Goal: Task Accomplishment & Management: Complete application form

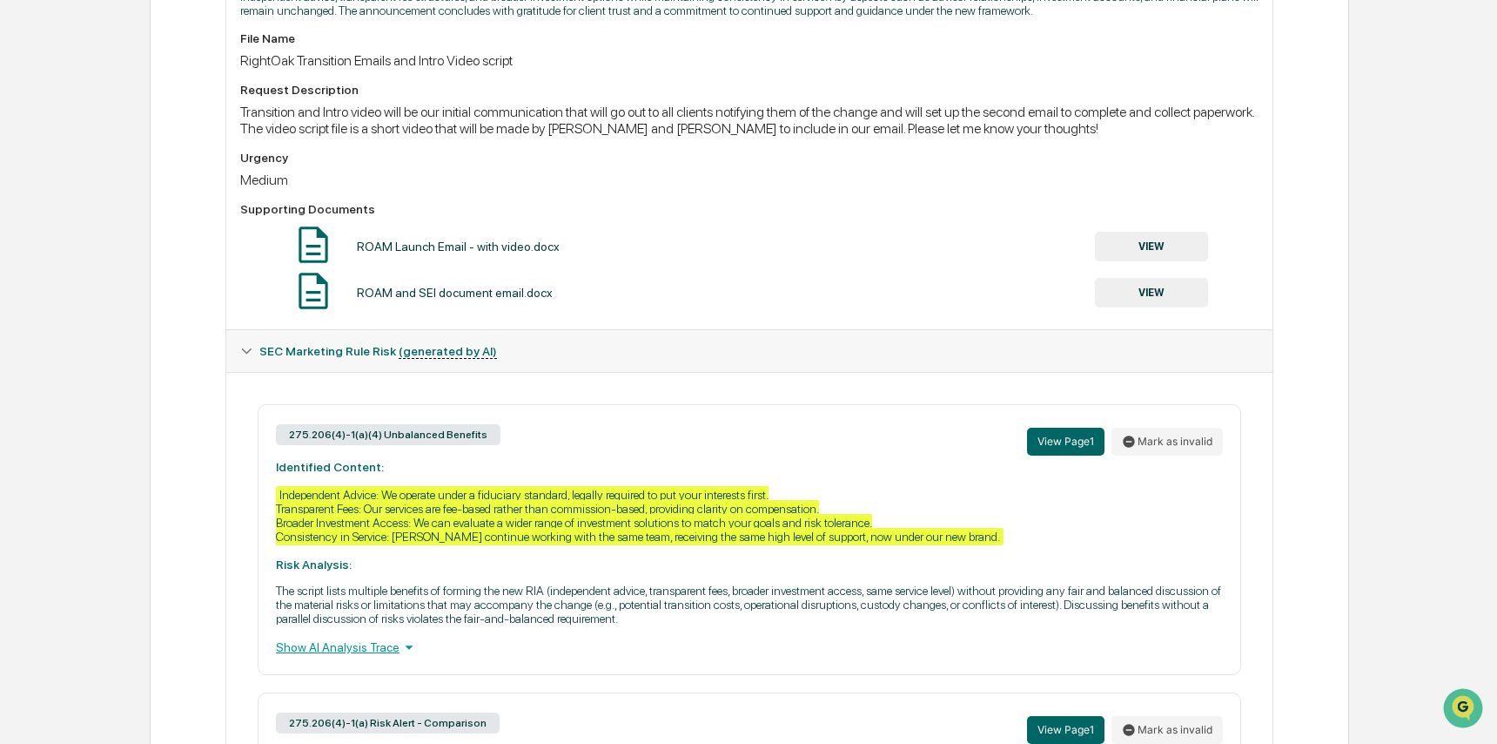
scroll to position [569, 0]
click at [1159, 260] on button "VIEW" at bounding box center [1151, 246] width 113 height 30
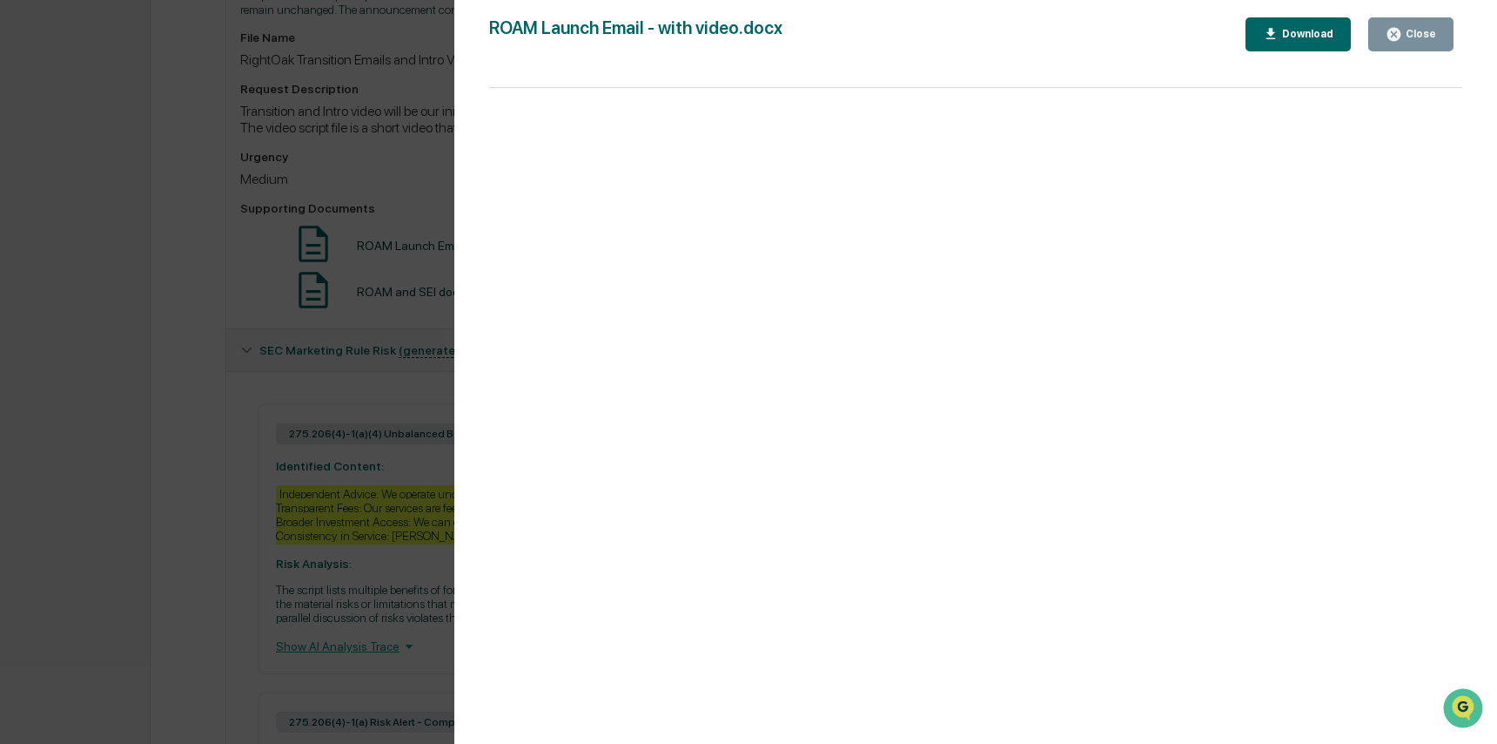
click at [1419, 47] on button "Close" at bounding box center [1411, 34] width 85 height 34
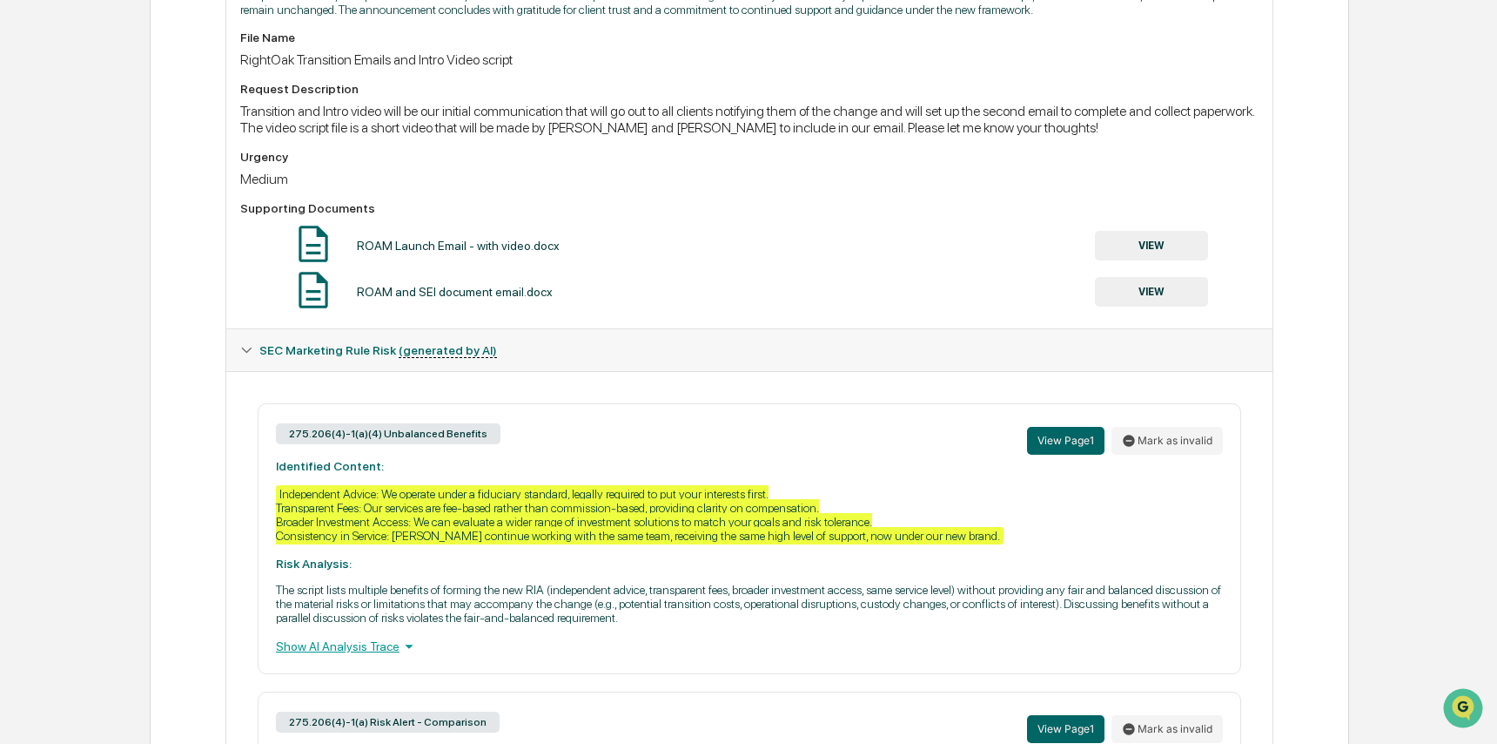
click at [1181, 306] on button "VIEW" at bounding box center [1151, 292] width 113 height 30
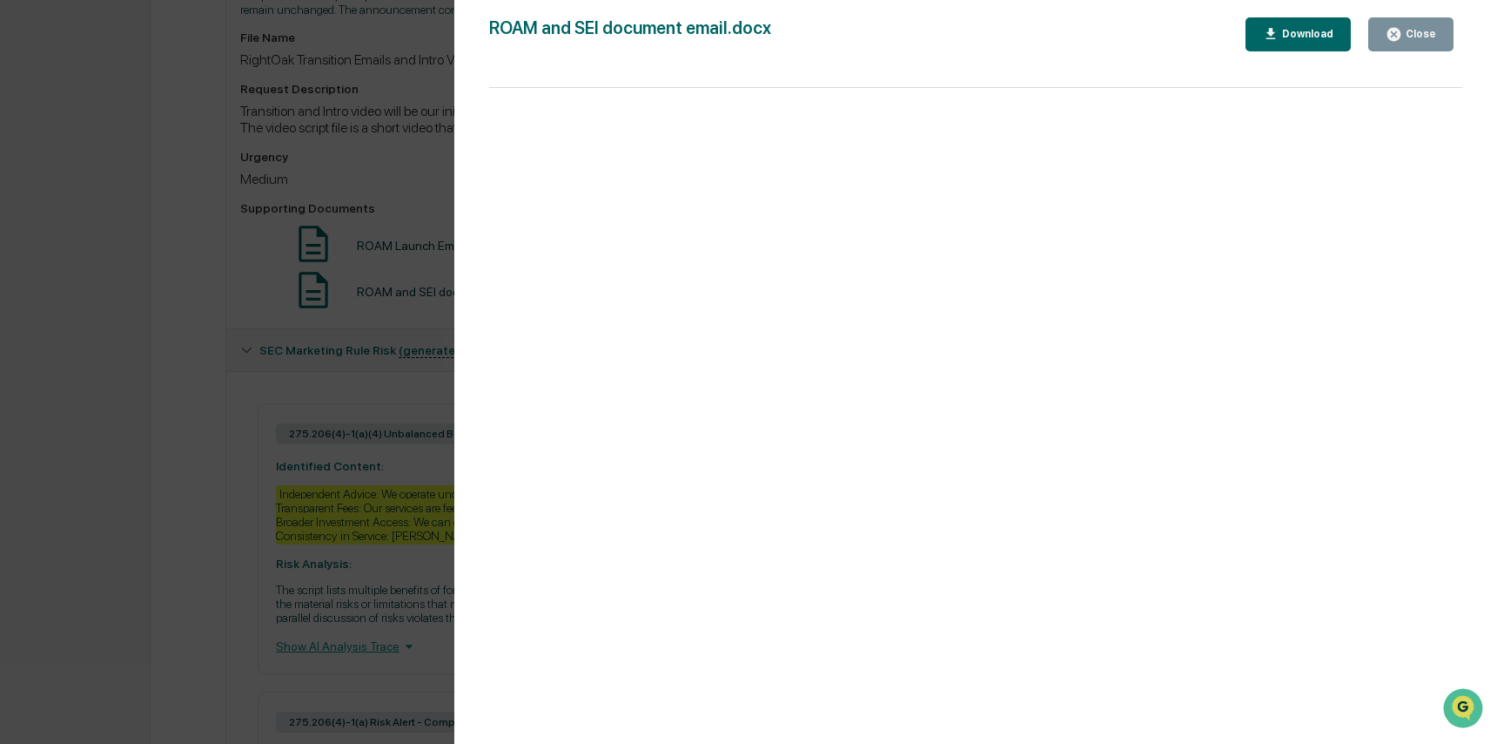
click at [1418, 34] on div "Close" at bounding box center [1420, 34] width 34 height 12
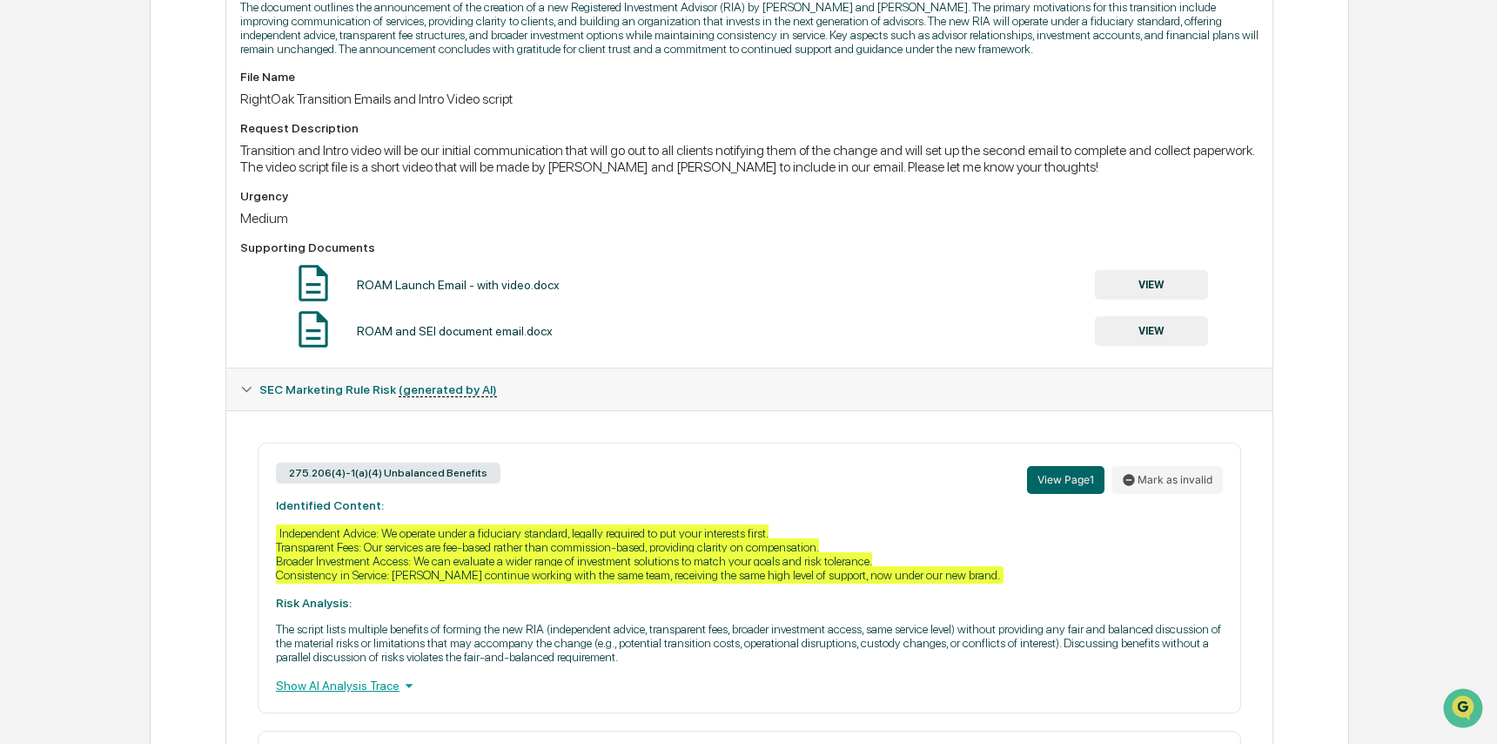
scroll to position [25, 0]
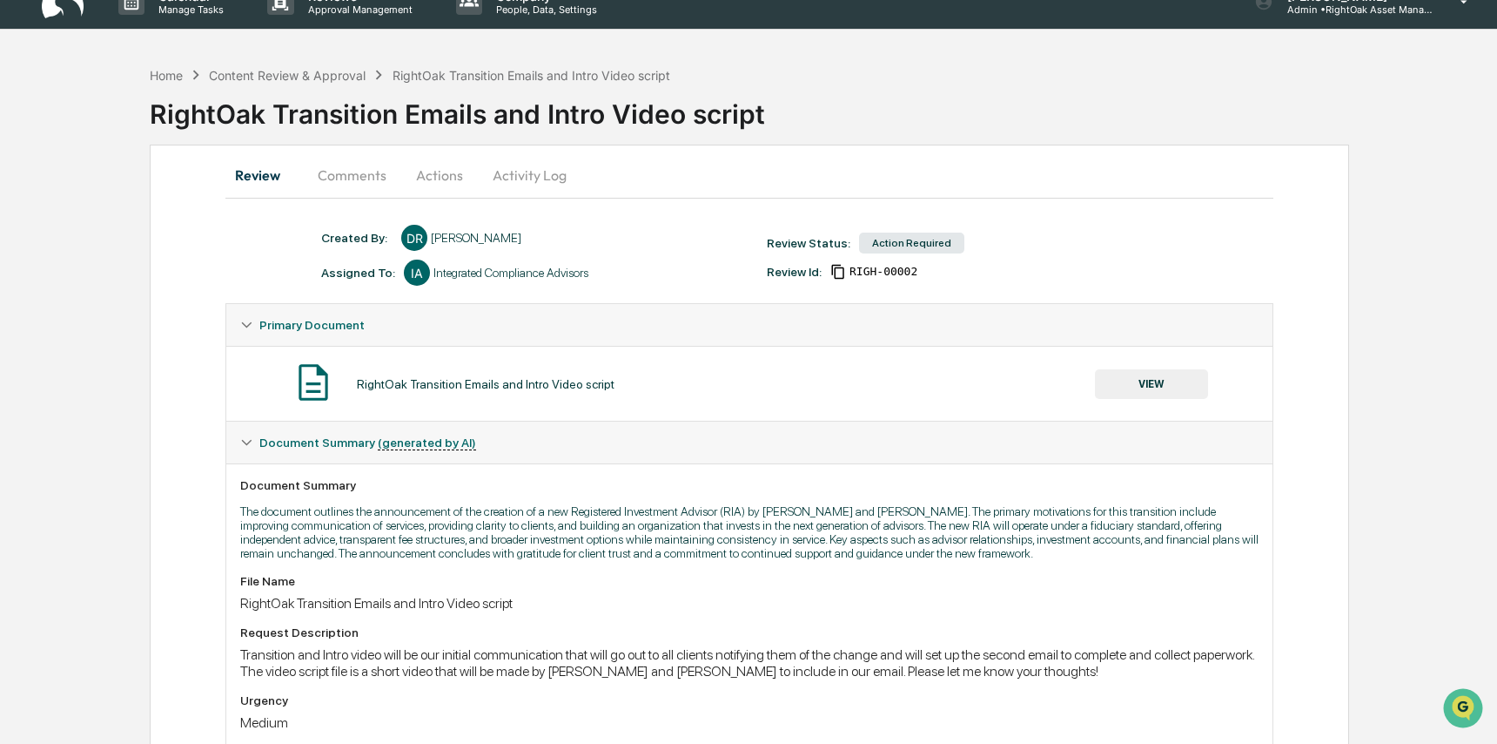
click at [403, 172] on button "Actions" at bounding box center [439, 175] width 78 height 42
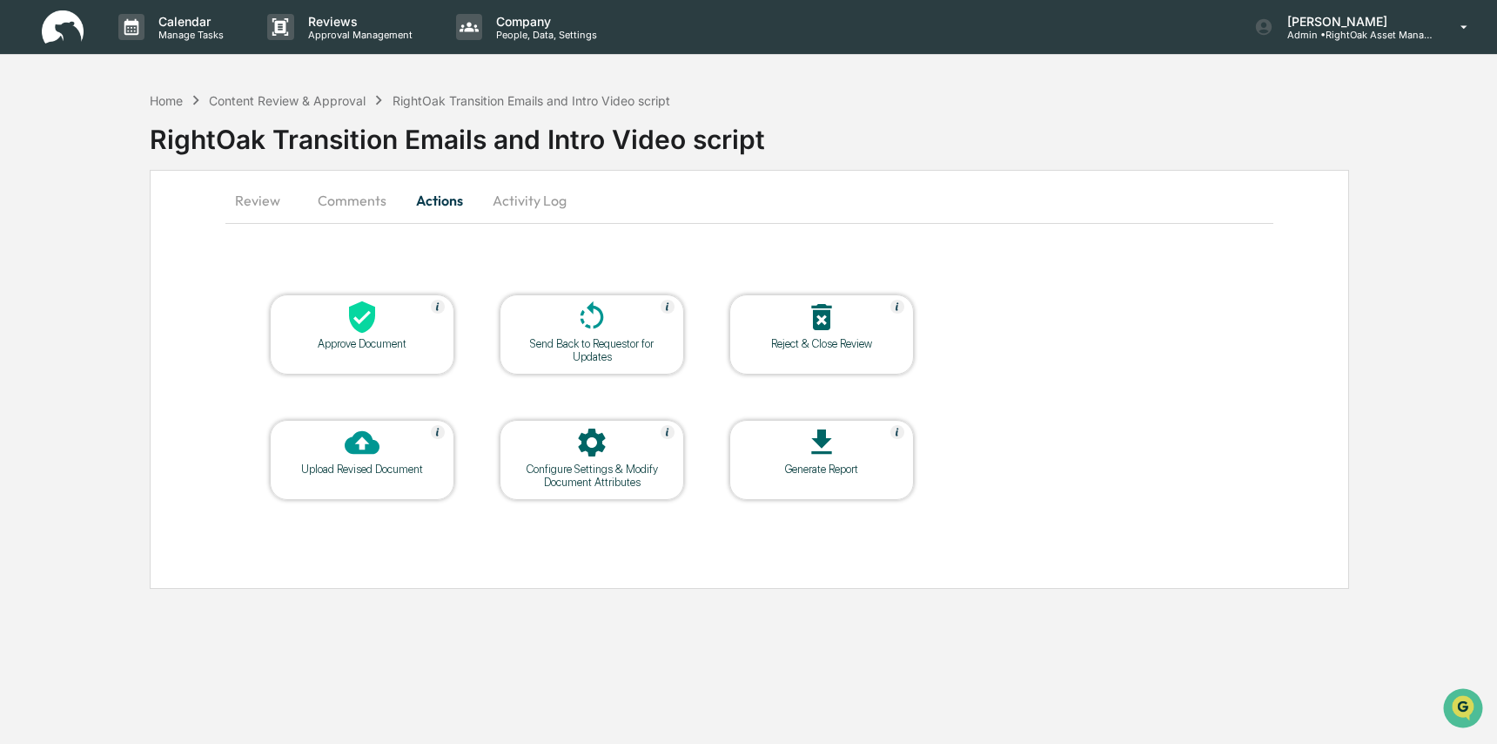
scroll to position [0, 0]
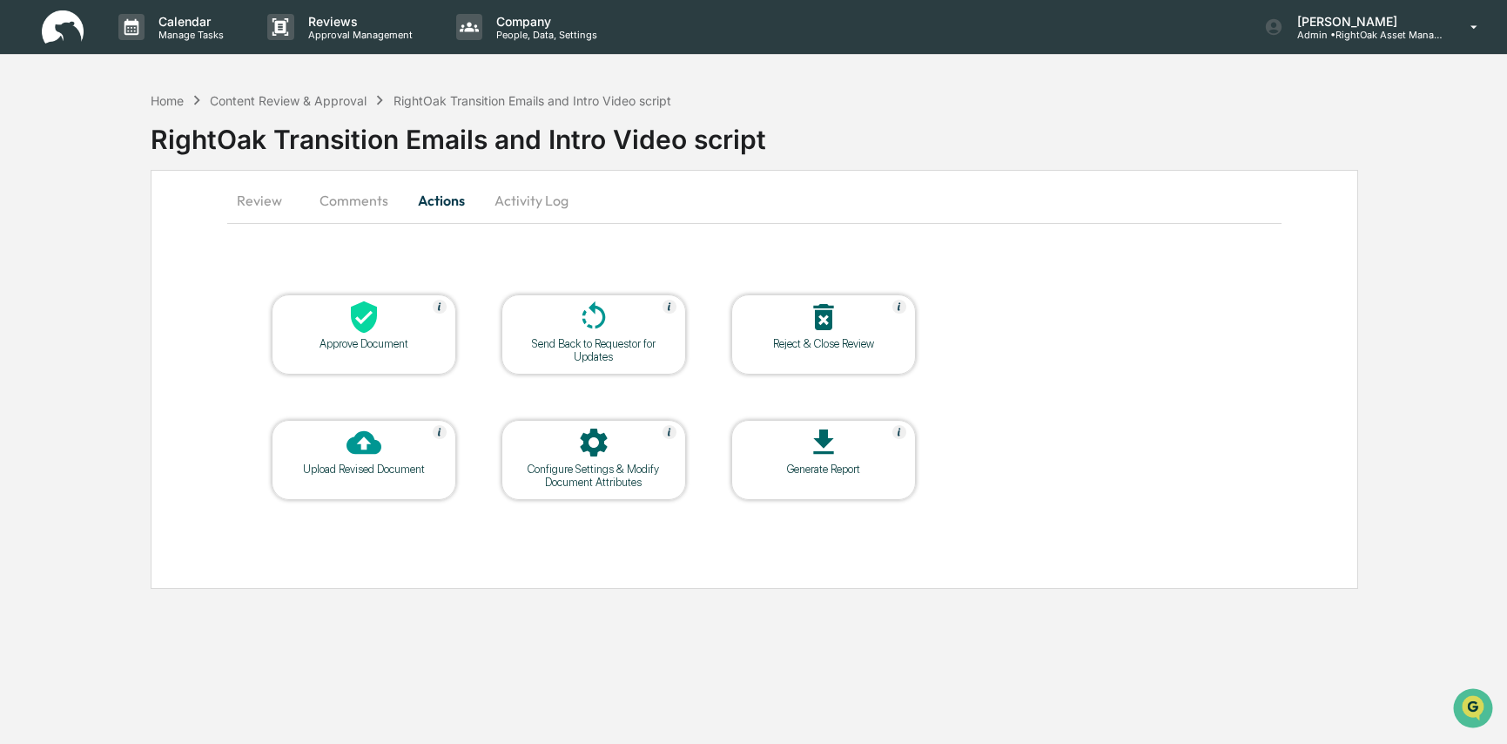
click at [386, 344] on div "Approve Document" at bounding box center [364, 343] width 157 height 13
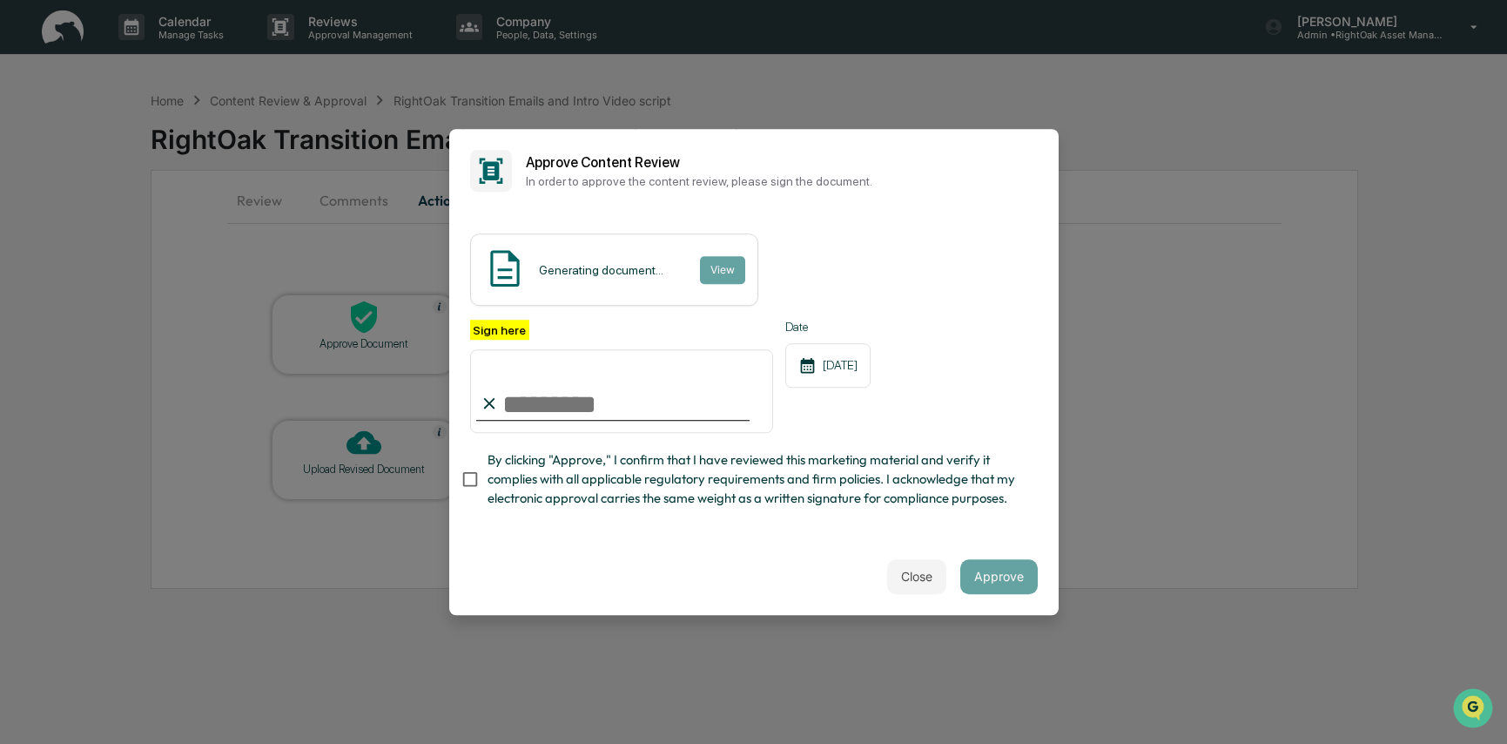
click at [703, 407] on input "Sign here" at bounding box center [622, 391] width 304 height 84
type input "**********"
click at [596, 473] on span "By clicking "Approve," I confirm that I have reviewed this marketing material a…" at bounding box center [756, 479] width 536 height 58
click at [869, 538] on div "Close Approve" at bounding box center [753, 576] width 609 height 77
click at [994, 544] on div "Close Approve" at bounding box center [753, 576] width 609 height 77
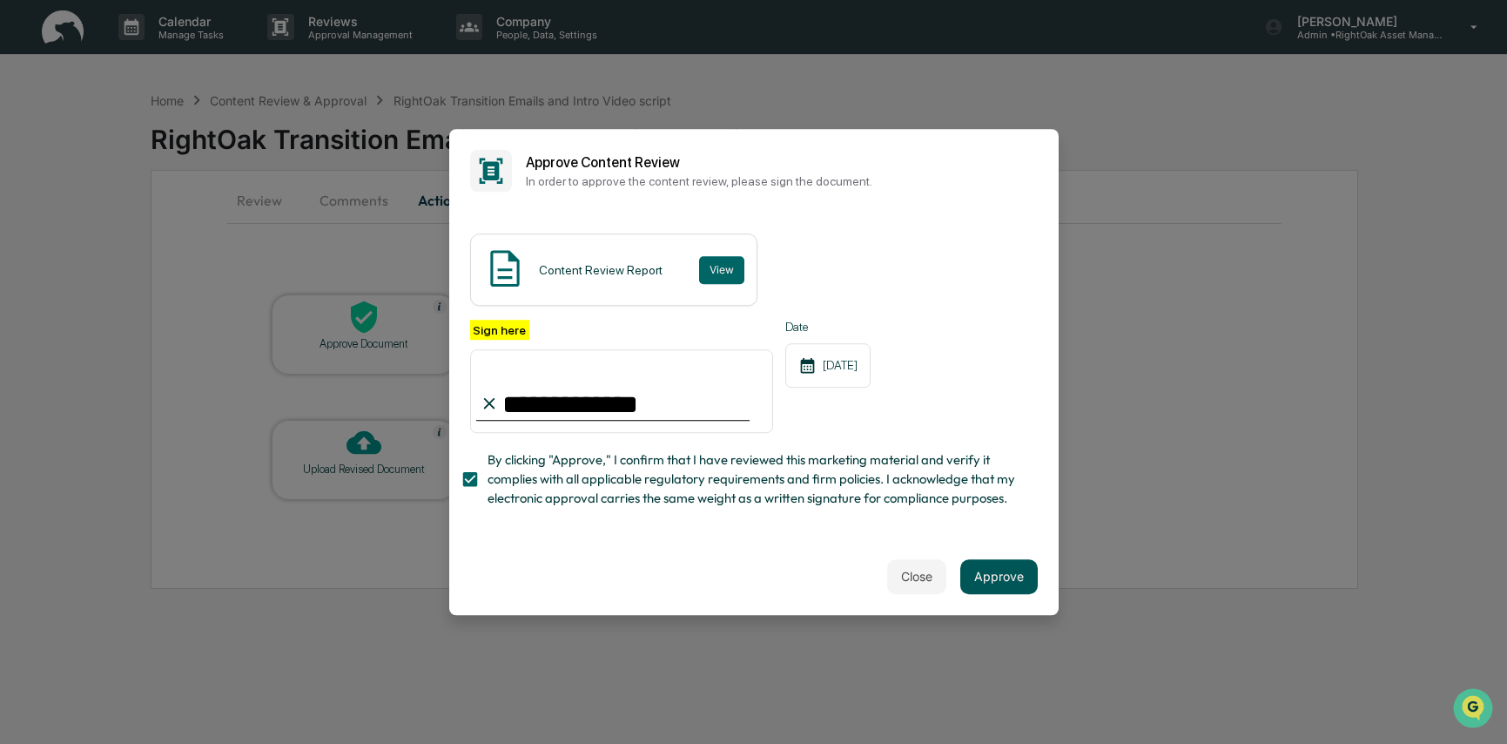
click at [1013, 569] on button "Approve" at bounding box center [998, 576] width 77 height 35
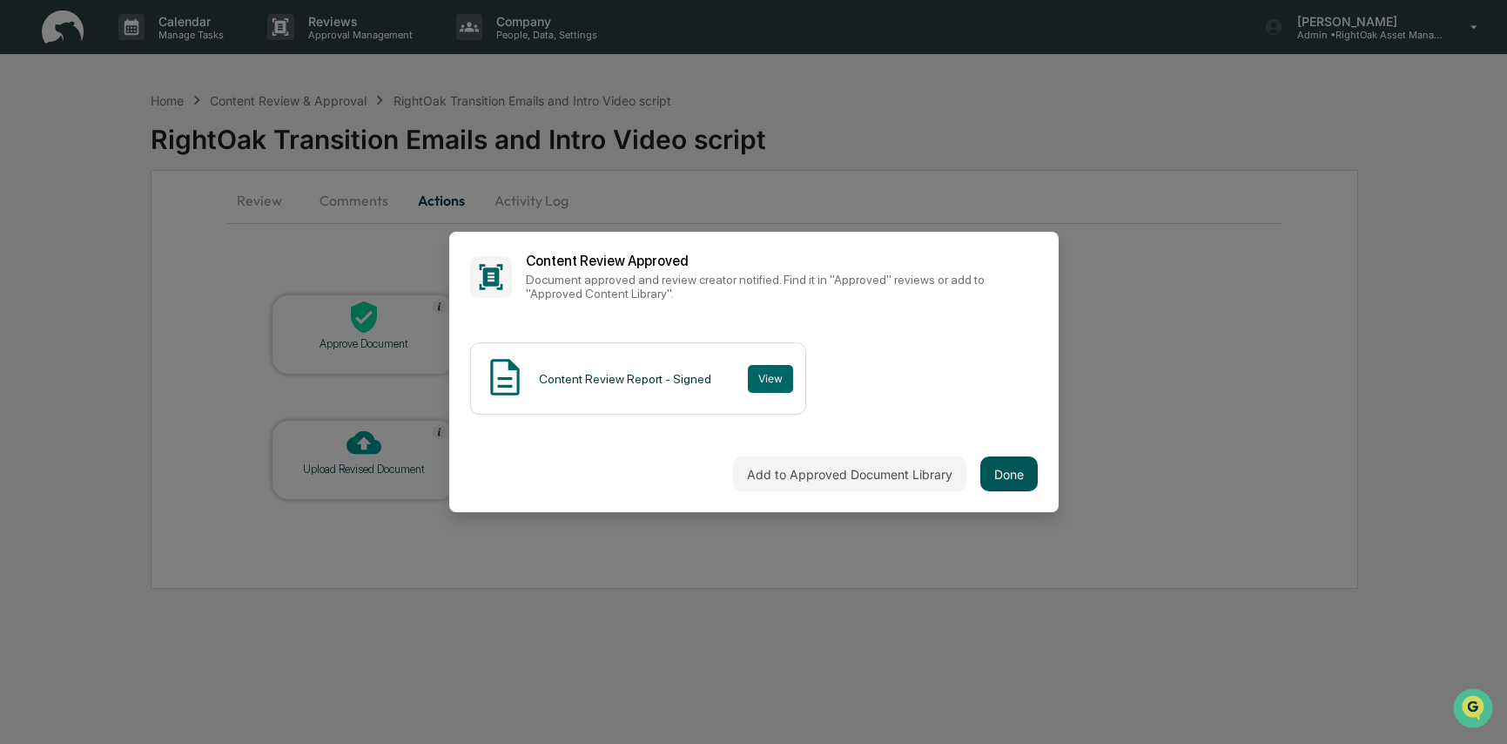
click at [997, 476] on button "Done" at bounding box center [1008, 473] width 57 height 35
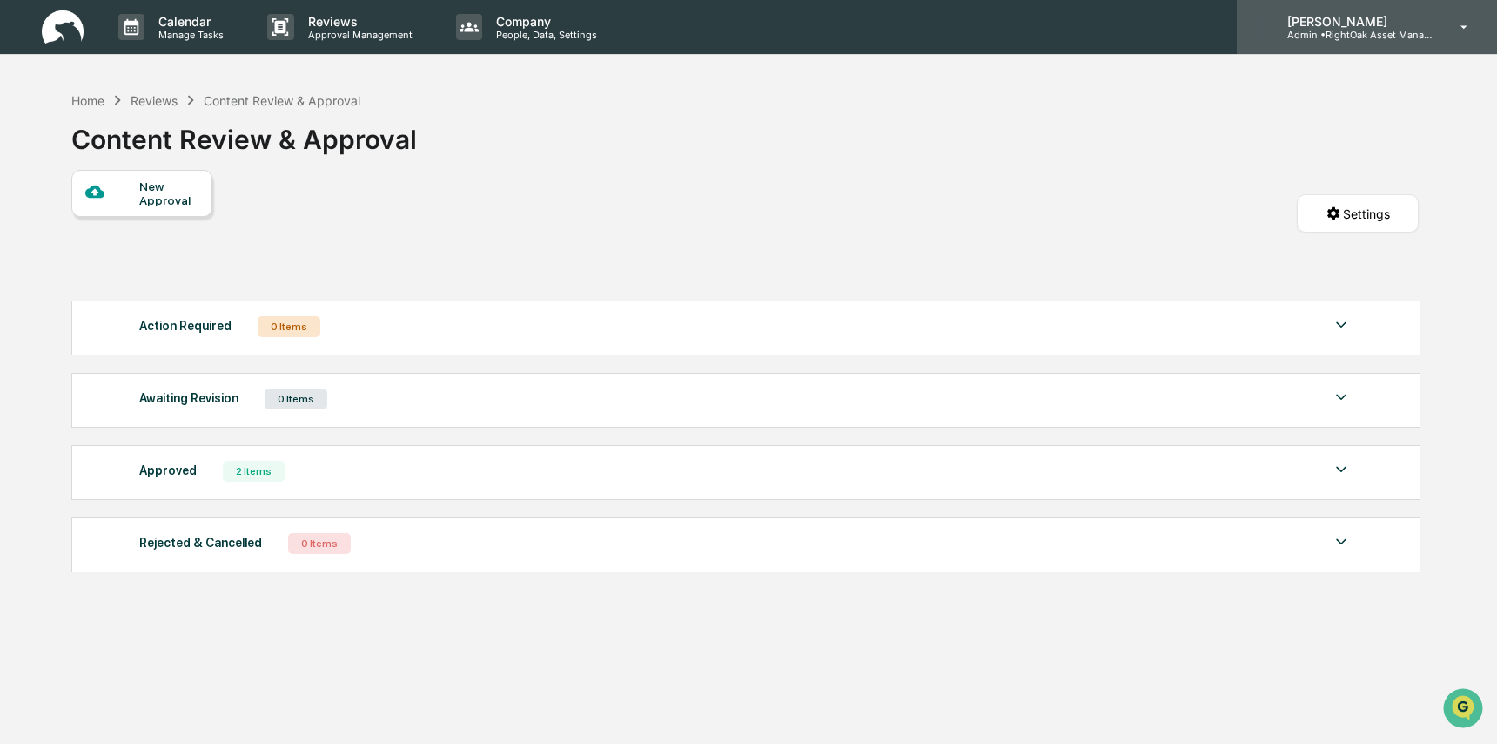
click at [1302, 34] on p "Admin • RightOak Asset Management, LLC" at bounding box center [1355, 35] width 162 height 12
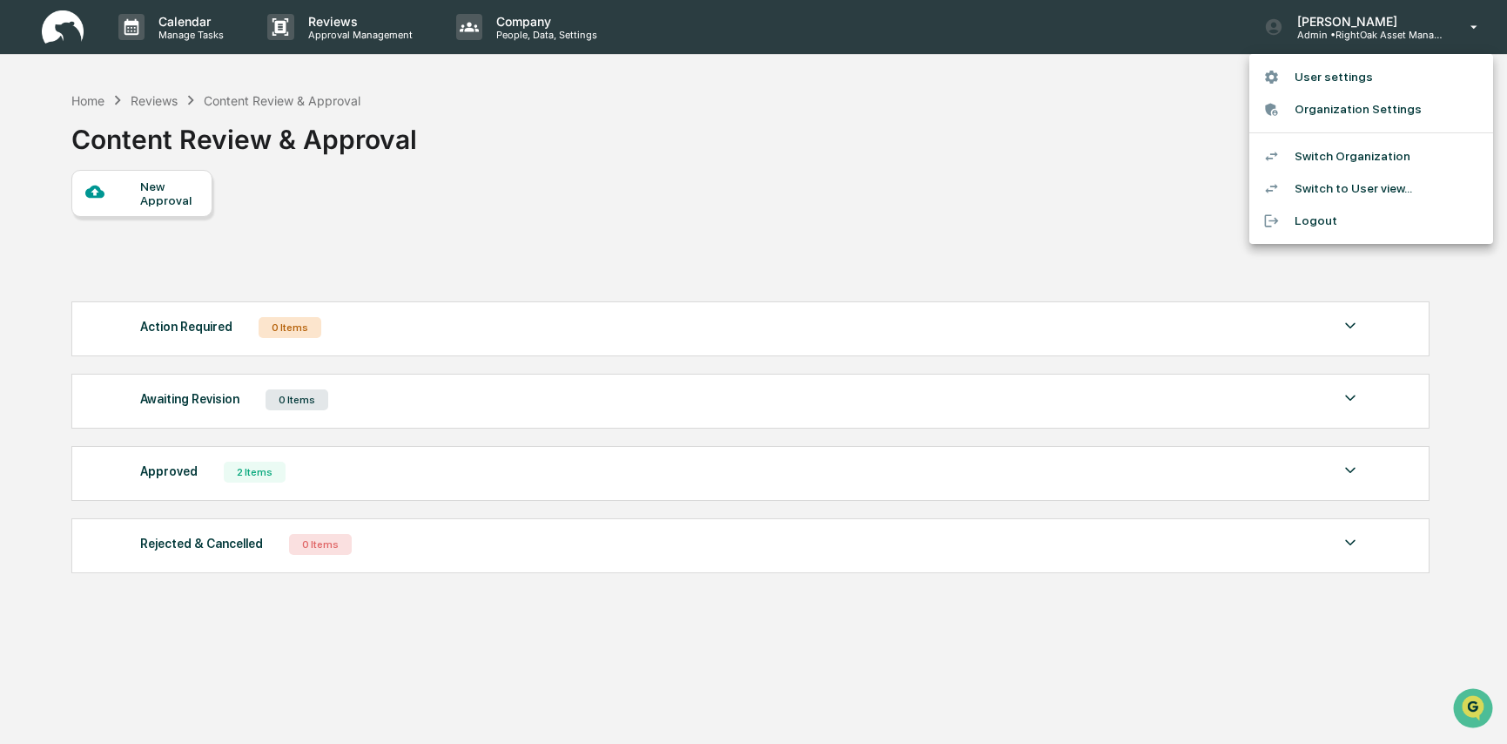
click at [1309, 150] on li "Switch Organization" at bounding box center [1371, 156] width 244 height 32
